Goal: Information Seeking & Learning: Learn about a topic

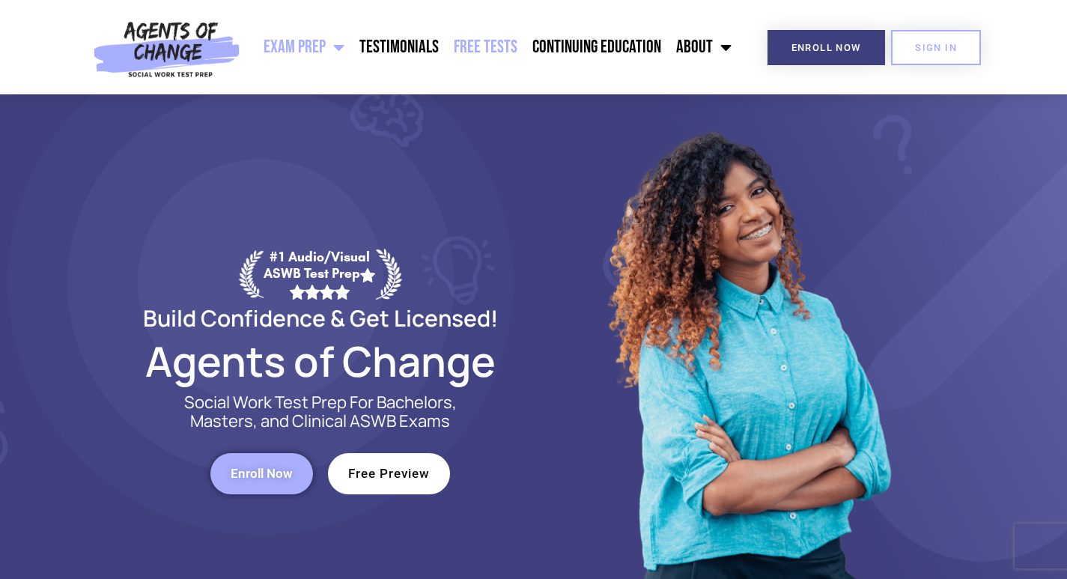
click at [497, 41] on link "Free Tests" at bounding box center [485, 46] width 79 height 37
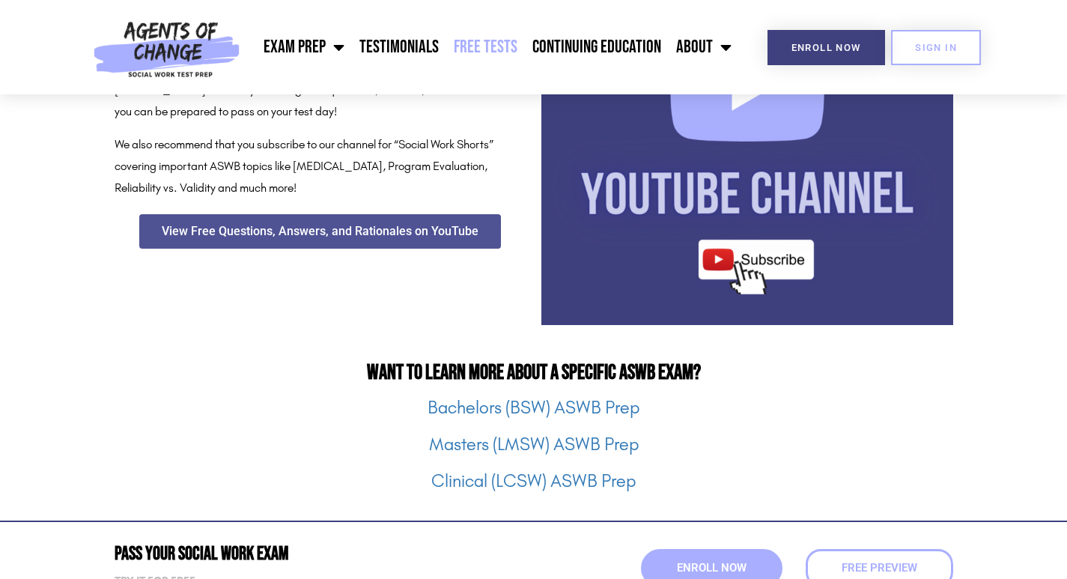
scroll to position [1798, 0]
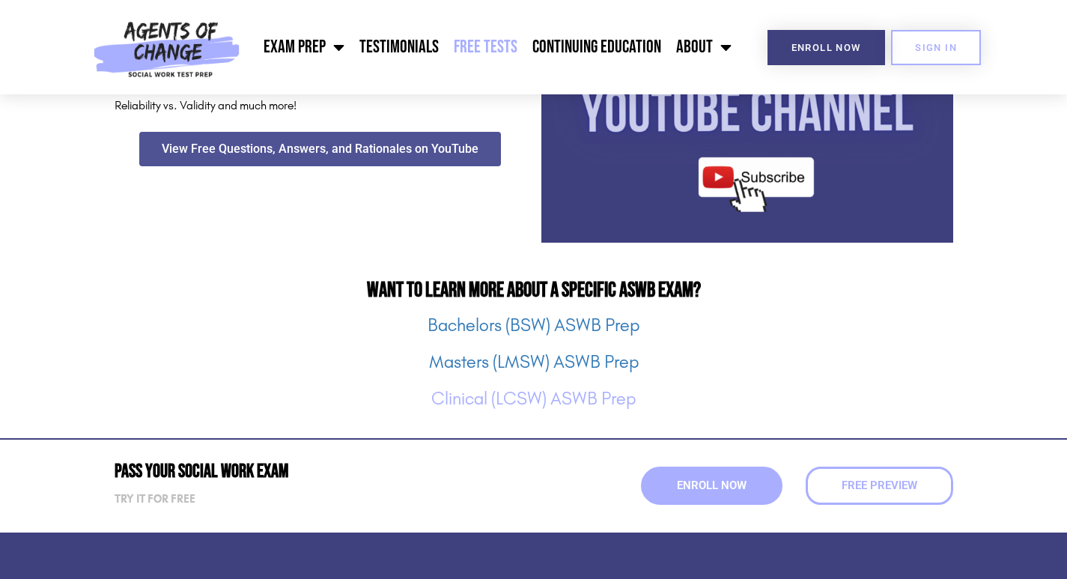
click at [478, 396] on link "Clinical (LCSW) ASWB Prep" at bounding box center [533, 398] width 205 height 21
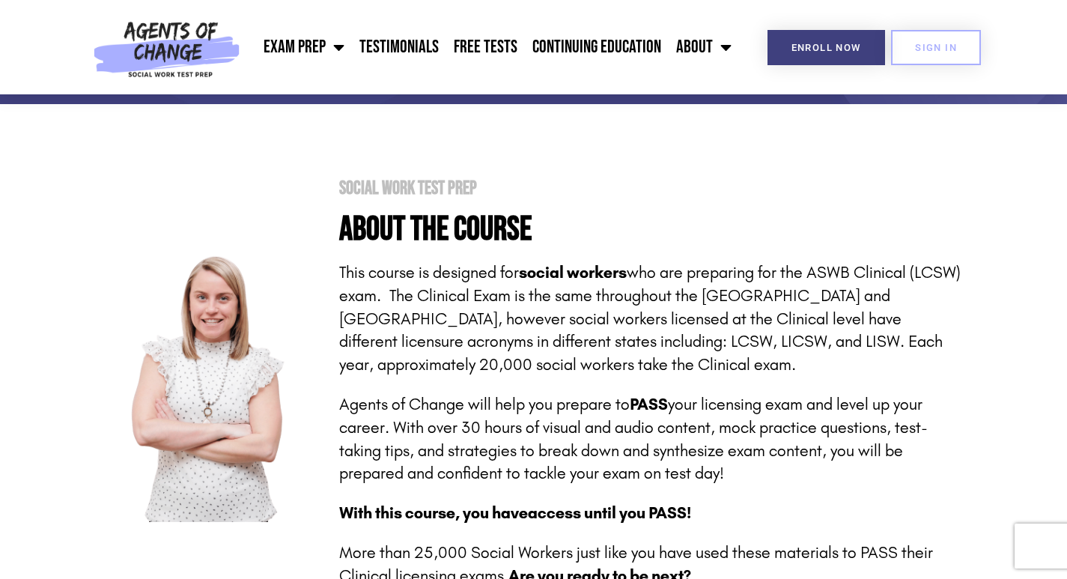
scroll to position [75, 0]
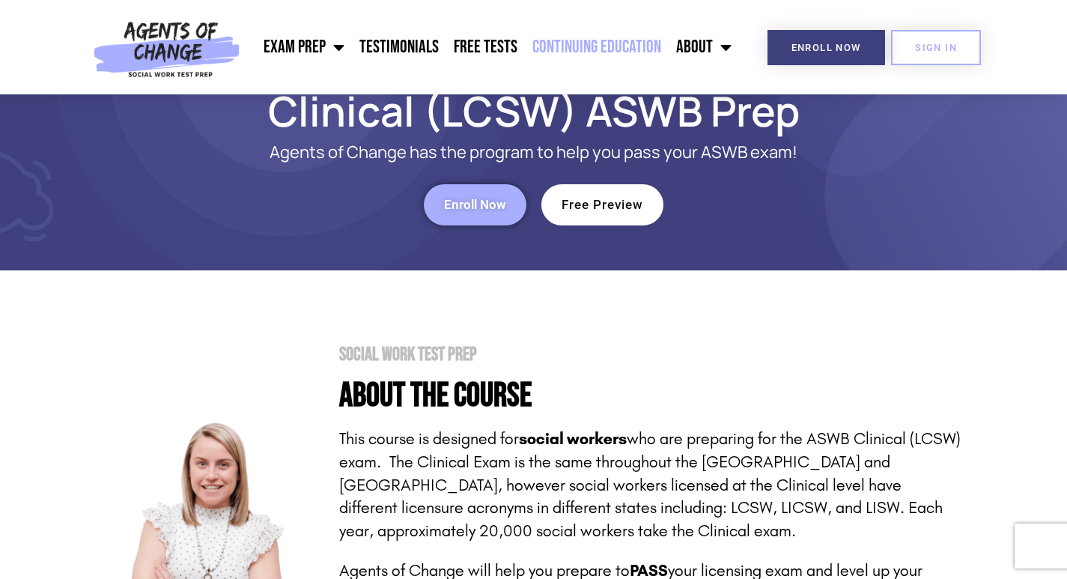
click at [593, 52] on link "Continuing Education" at bounding box center [597, 46] width 144 height 37
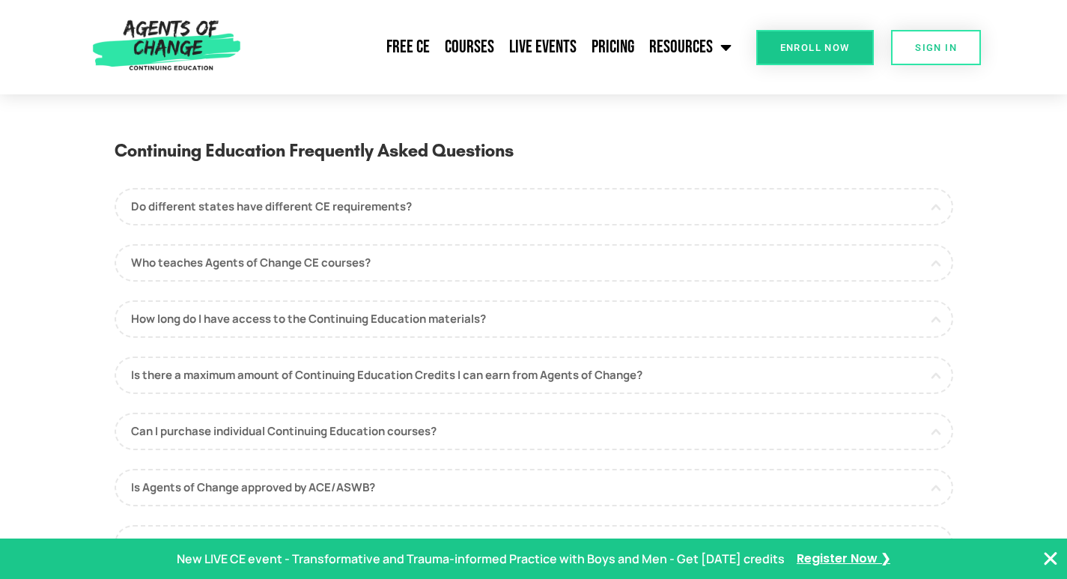
scroll to position [3895, 0]
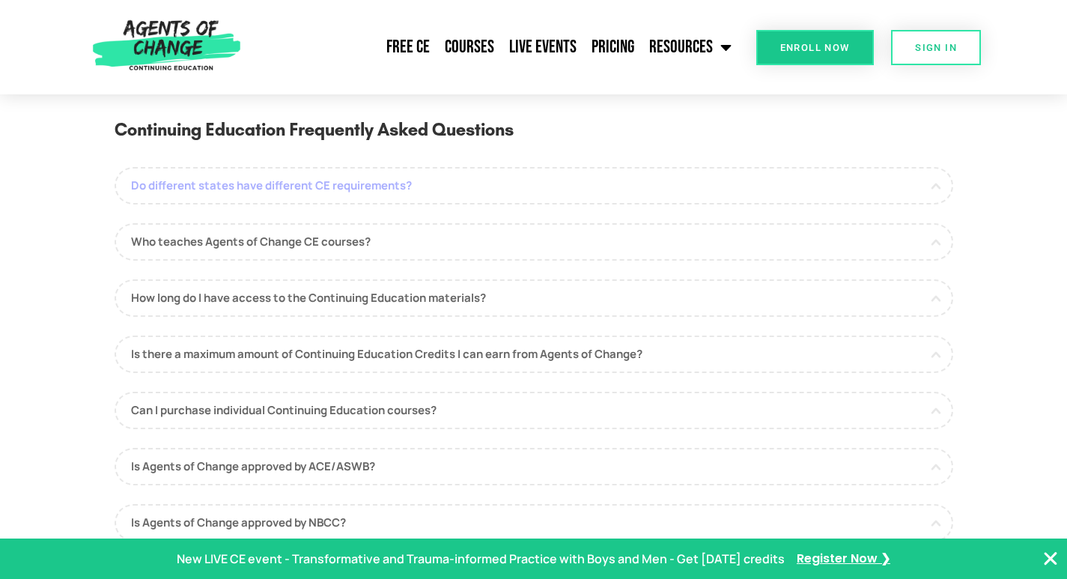
click at [386, 196] on link "Do different states have different CE requirements?" at bounding box center [534, 185] width 839 height 37
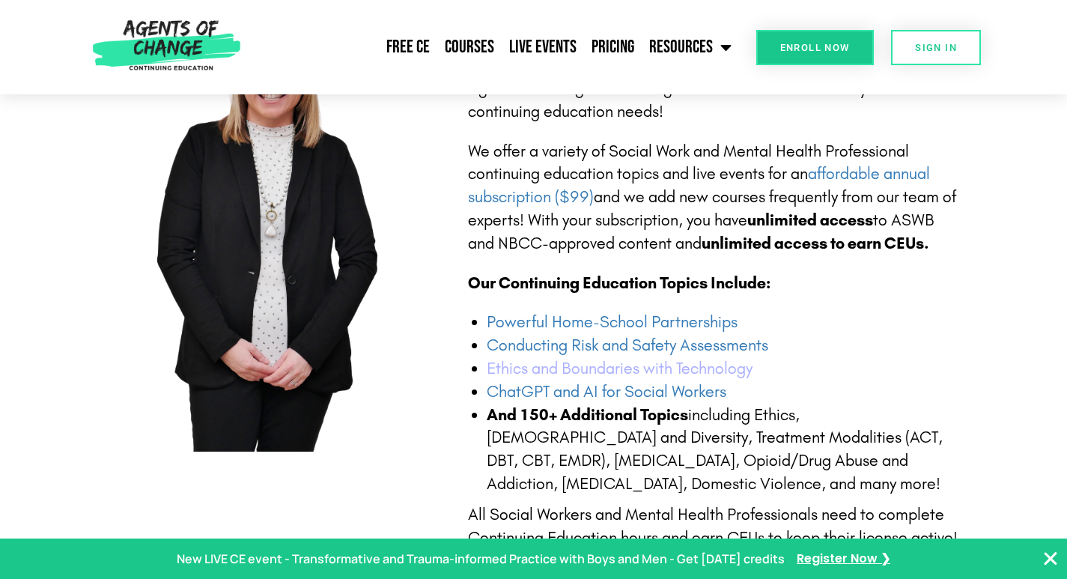
scroll to position [449, 0]
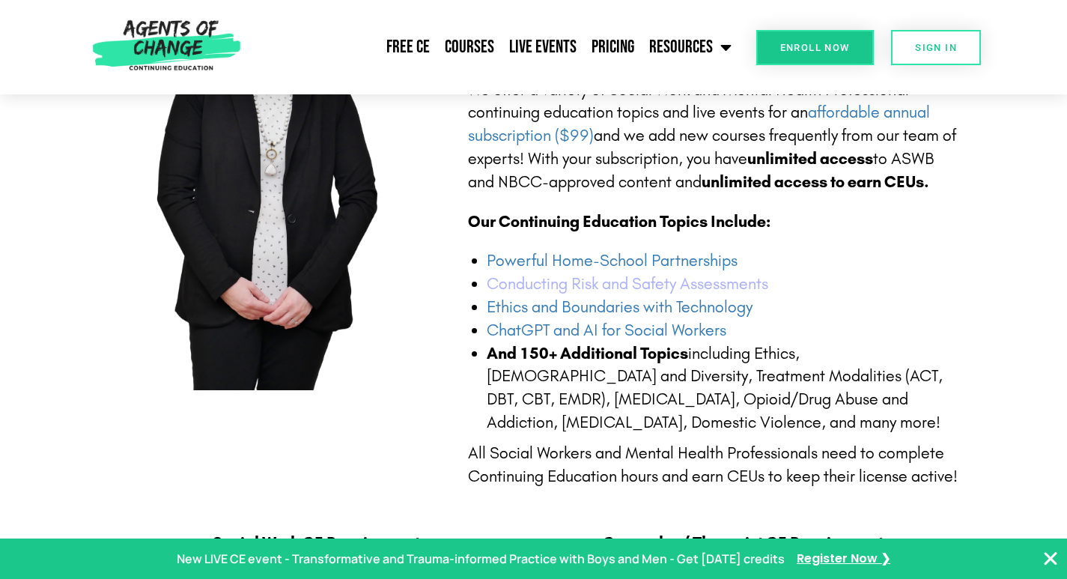
click at [613, 285] on link "Conducting Risk and Safety Assessments" at bounding box center [628, 283] width 282 height 19
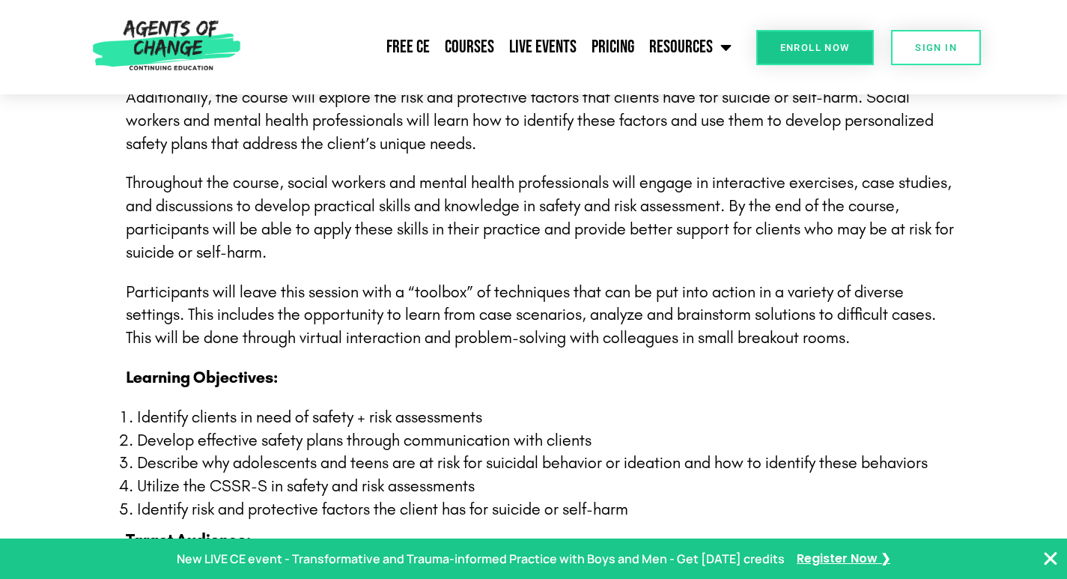
scroll to position [1124, 0]
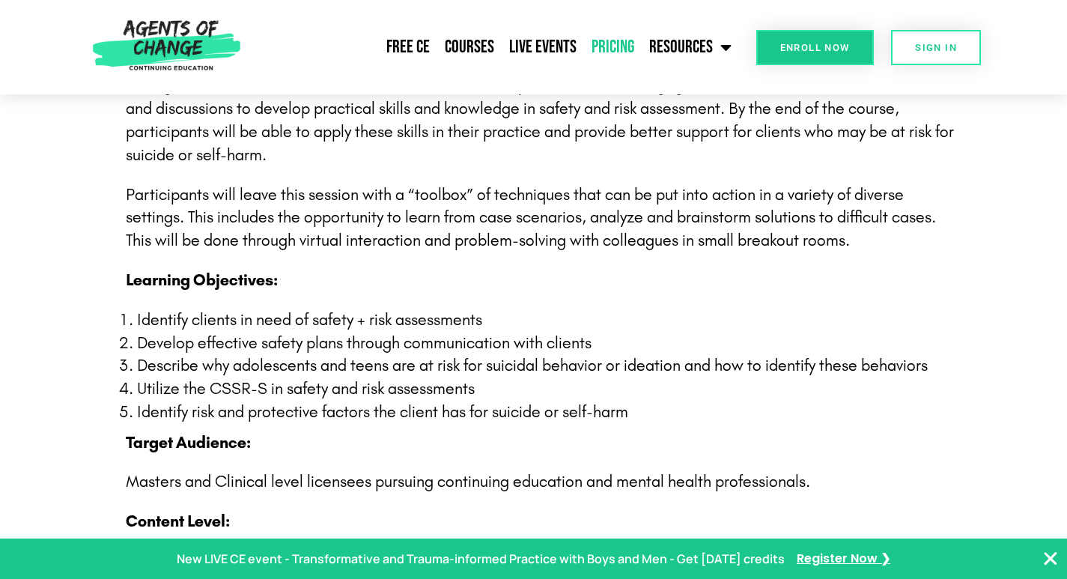
click at [625, 43] on link "Pricing" at bounding box center [613, 46] width 58 height 37
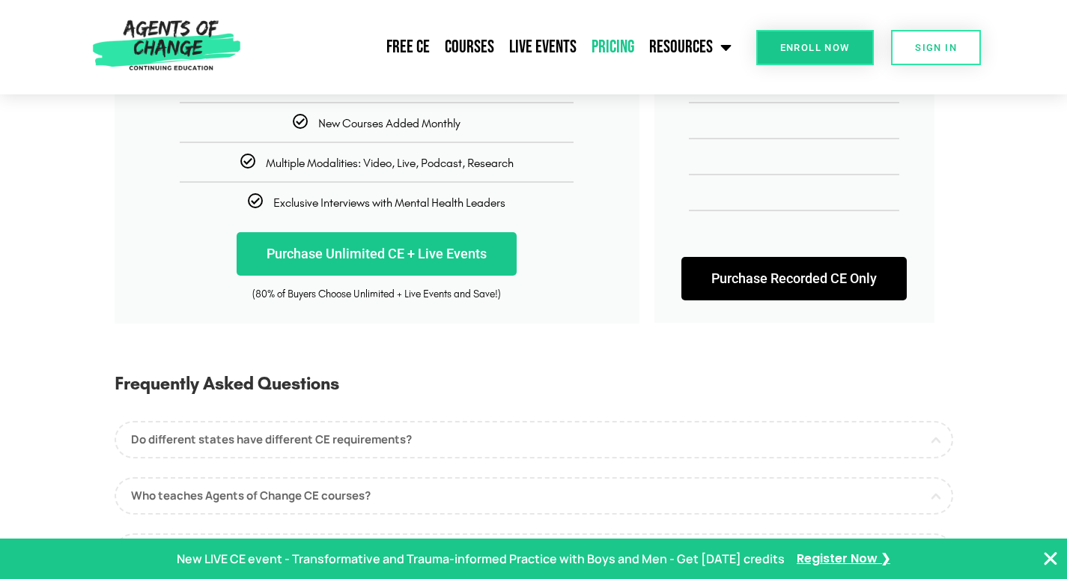
scroll to position [449, 0]
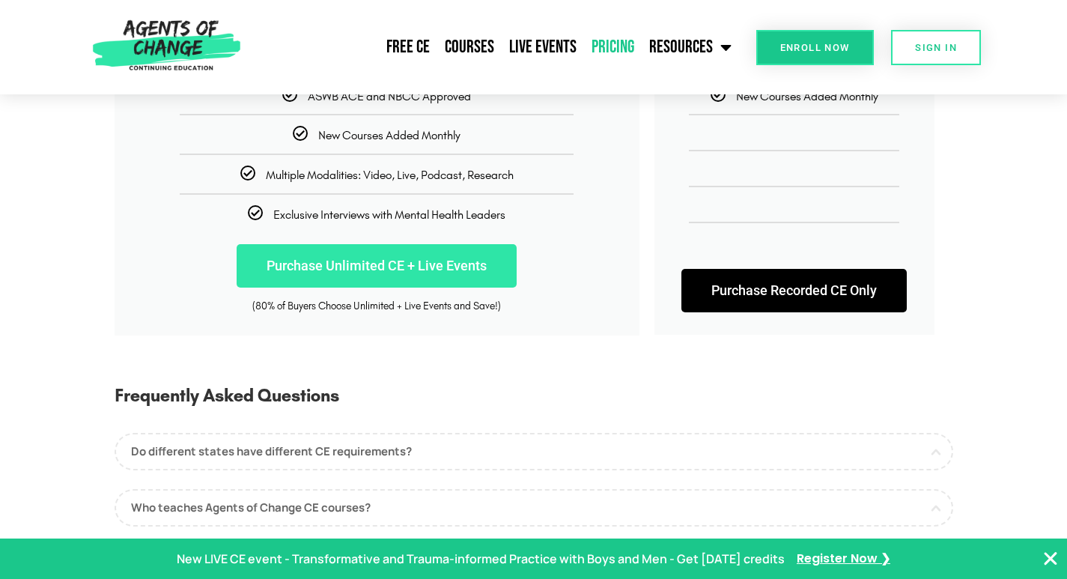
click at [331, 261] on link "Purchase Unlimited CE + Live Events" at bounding box center [377, 265] width 280 height 43
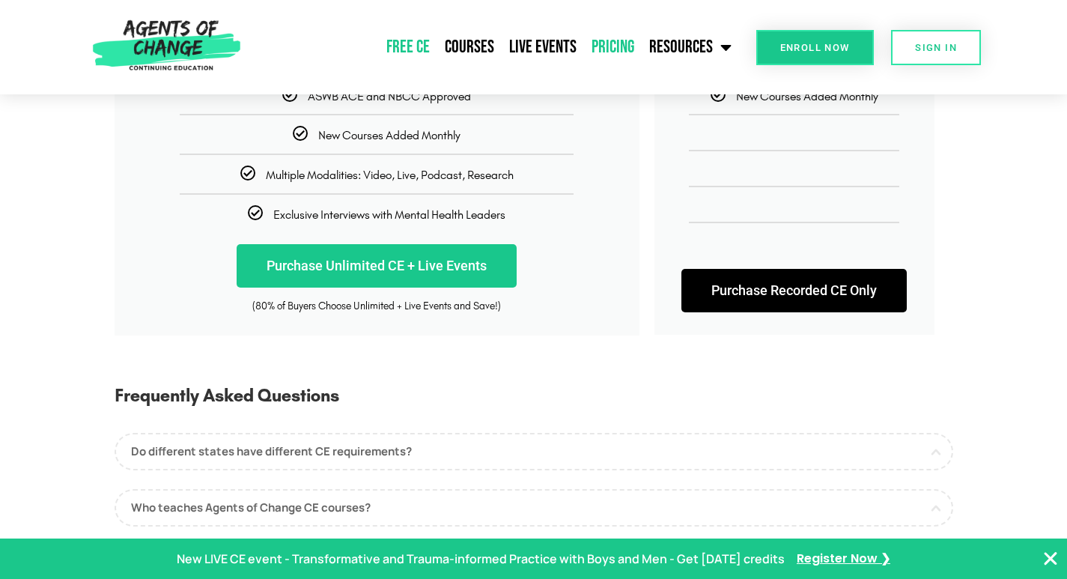
click at [408, 46] on link "Free CE" at bounding box center [408, 46] width 58 height 37
